Goal: Information Seeking & Learning: Learn about a topic

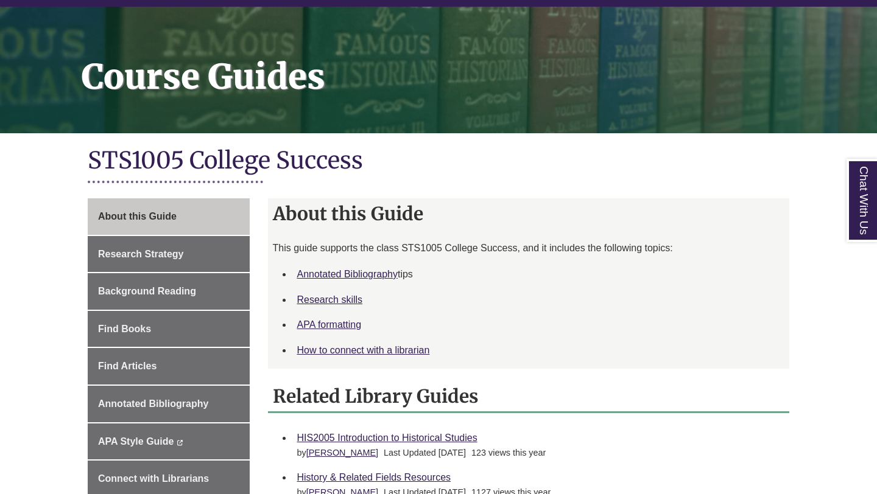
scroll to position [144, 0]
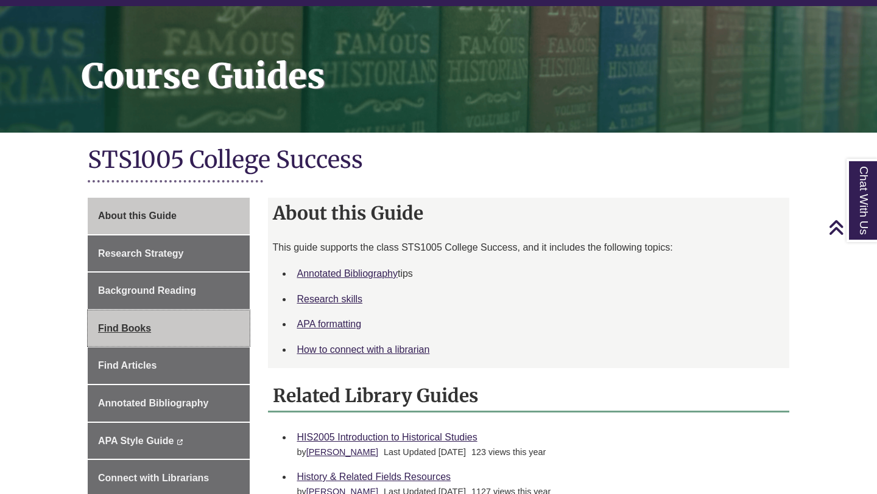
click at [141, 328] on span "Find Books" at bounding box center [124, 328] width 53 height 10
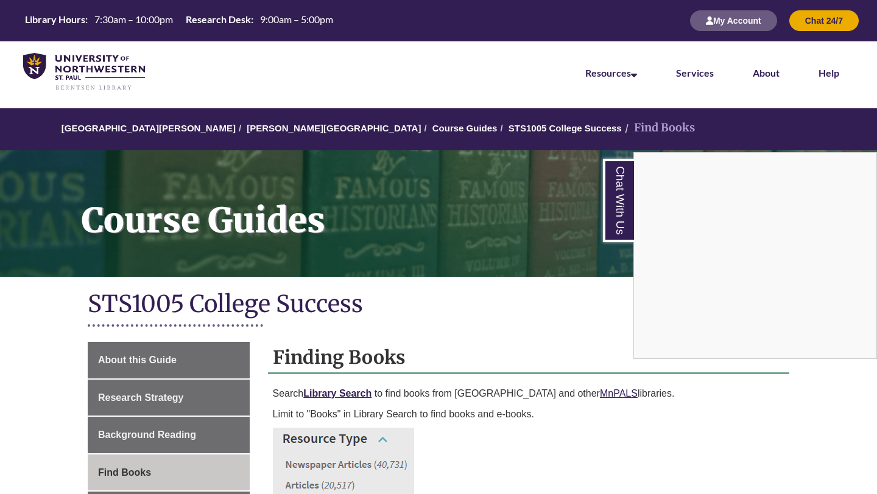
click at [429, 129] on div "Chat With Us" at bounding box center [438, 247] width 877 height 494
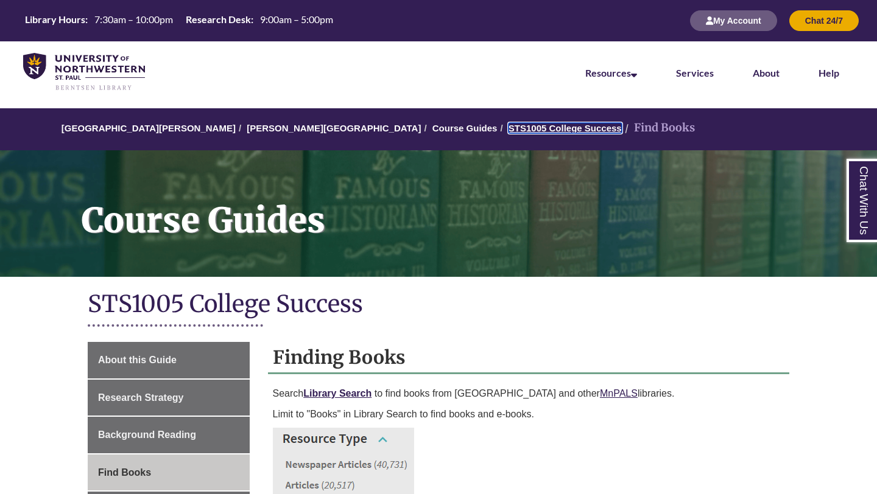
click at [508, 127] on link "STS1005 College Success" at bounding box center [564, 128] width 113 height 10
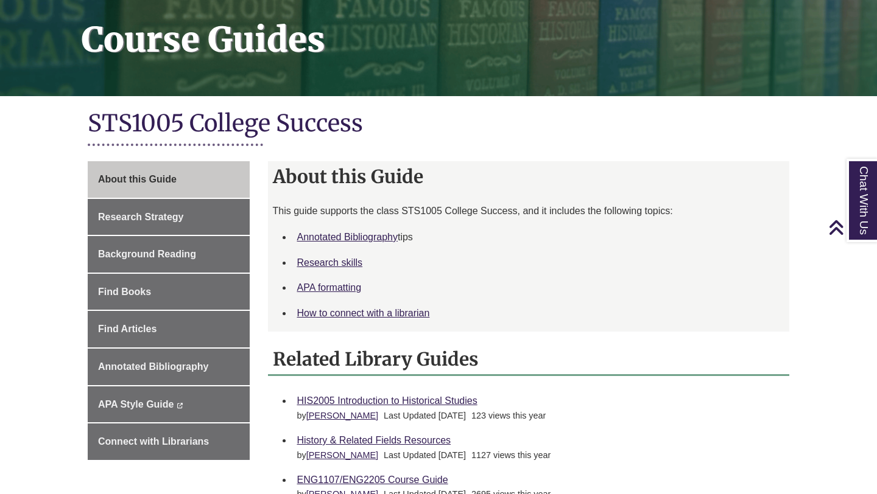
scroll to position [178, 0]
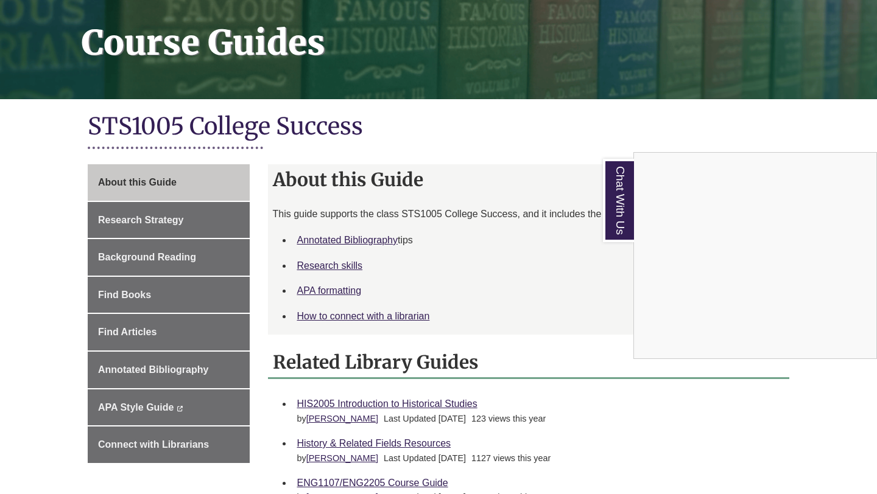
click at [541, 134] on div "Chat With Us" at bounding box center [438, 247] width 877 height 494
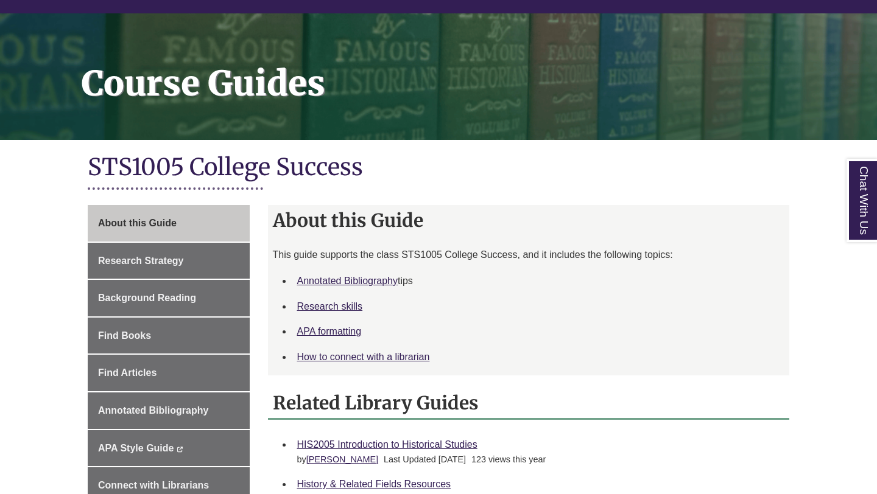
scroll to position [139, 0]
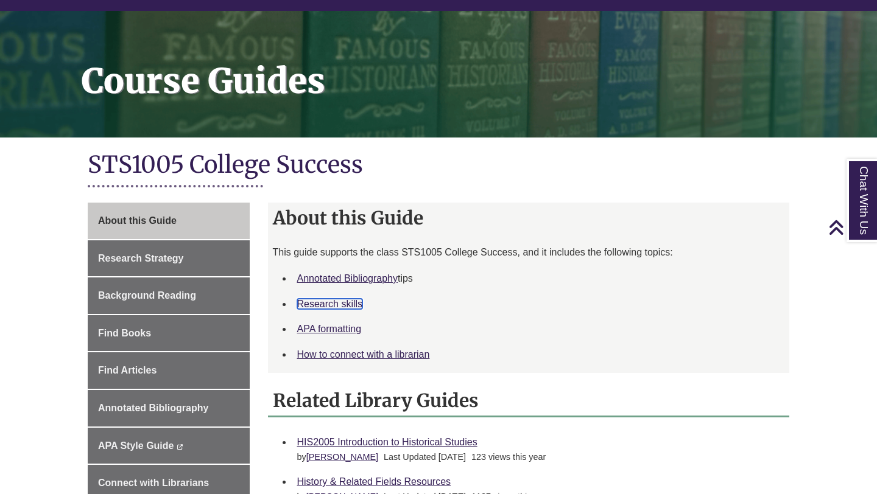
click at [345, 304] on link "Research skills" at bounding box center [330, 304] width 66 height 10
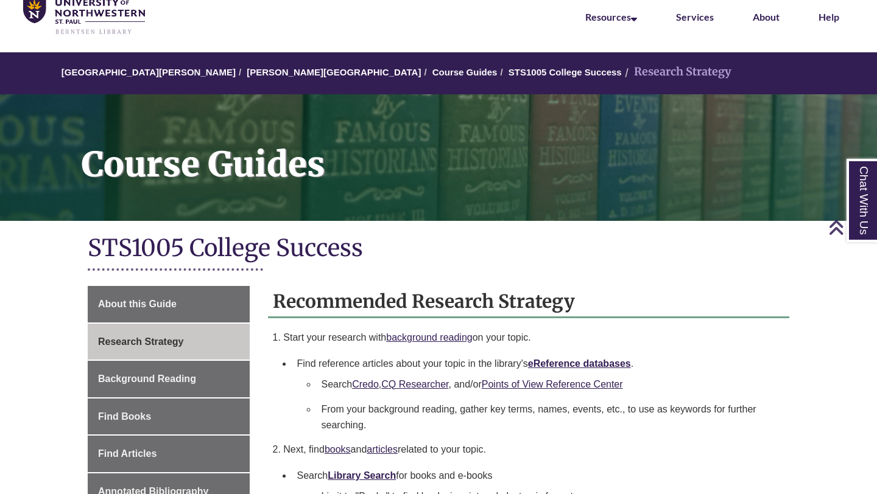
scroll to position [4, 0]
